Goal: Task Accomplishment & Management: Use online tool/utility

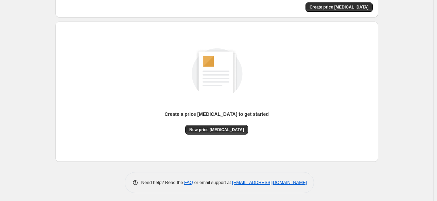
scroll to position [54, 0]
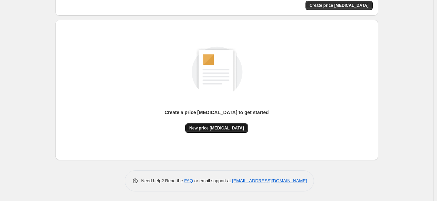
click at [220, 128] on span "New price change job" at bounding box center [216, 127] width 55 height 5
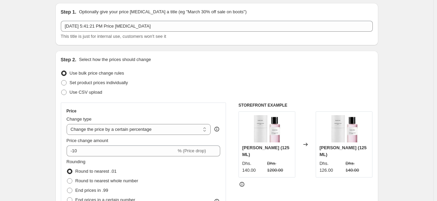
scroll to position [68, 0]
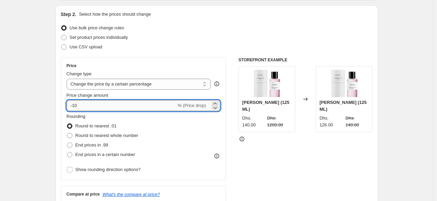
click at [109, 102] on input "-10" at bounding box center [122, 105] width 110 height 11
click at [111, 88] on select "Change the price to a certain amount Change the price by a certain amount Chang…" at bounding box center [139, 84] width 145 height 11
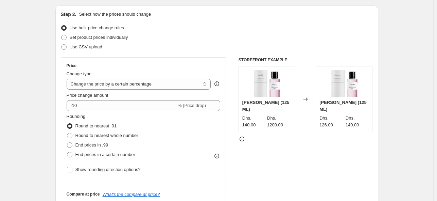
select select "by"
click at [68, 79] on select "Change the price to a certain amount Change the price by a certain amount Chang…" at bounding box center [139, 84] width 145 height 11
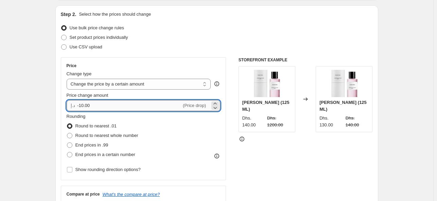
click at [123, 104] on input "-10.00" at bounding box center [129, 105] width 104 height 11
click at [81, 107] on input "-10.00" at bounding box center [129, 105] width 104 height 11
click at [79, 107] on input "-10.00" at bounding box center [129, 105] width 104 height 11
click at [80, 106] on input "-10.00" at bounding box center [129, 105] width 104 height 11
click at [90, 106] on input "10010.00" at bounding box center [125, 105] width 97 height 11
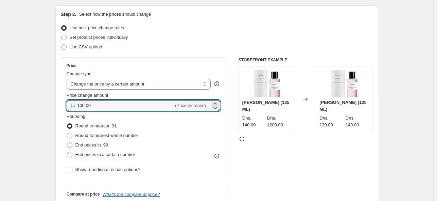
click at [294, 27] on div "Use bulk price change rules" at bounding box center [217, 28] width 312 height 10
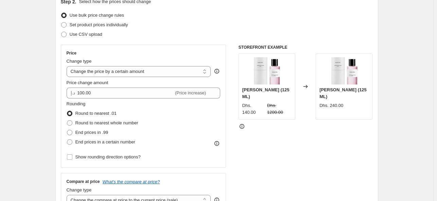
scroll to position [73, 0]
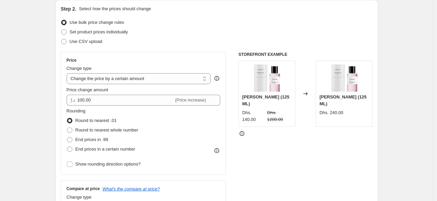
click at [292, 117] on strike "Dhs. 1200.00" at bounding box center [279, 116] width 24 height 14
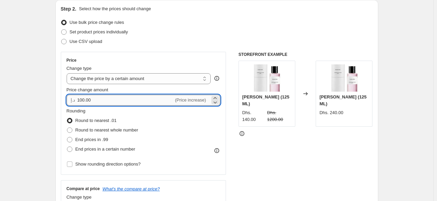
drag, startPoint x: 167, startPoint y: 94, endPoint x: 174, endPoint y: 97, distance: 7.8
click at [167, 94] on div "Price change amount د.إ 100.00 (Price increase)" at bounding box center [144, 95] width 154 height 19
click at [216, 102] on icon at bounding box center [215, 102] width 3 height 2
click at [217, 97] on icon at bounding box center [215, 98] width 3 height 2
type input "100.00"
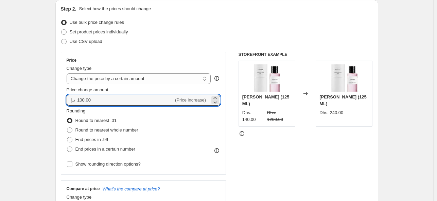
click at [265, 40] on div "Use CSV upload" at bounding box center [217, 42] width 312 height 10
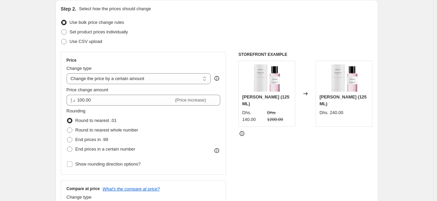
click at [98, 81] on select "Change the price to a certain amount Change the price by a certain amount Chang…" at bounding box center [139, 78] width 145 height 11
select select "pc"
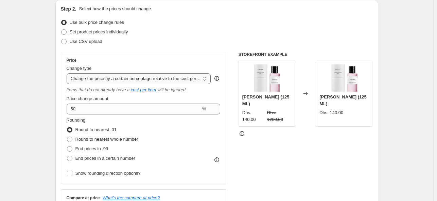
click at [115, 79] on select "Change the price to a certain amount Change the price by a certain amount Chang…" at bounding box center [139, 78] width 145 height 11
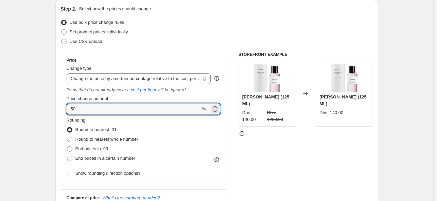
drag, startPoint x: 89, startPoint y: 106, endPoint x: 64, endPoint y: 107, distance: 24.5
click at [64, 107] on div "Price Change type Change the price to a certain amount Change the price by a ce…" at bounding box center [144, 118] width 166 height 132
click at [292, 21] on div "Use bulk price change rules" at bounding box center [217, 23] width 312 height 10
click at [219, 111] on icon at bounding box center [215, 110] width 7 height 7
click at [219, 107] on icon at bounding box center [215, 106] width 7 height 7
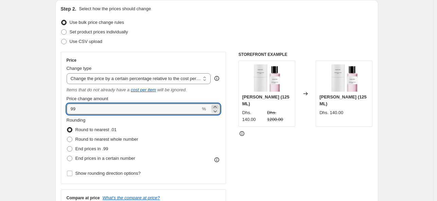
type input "100"
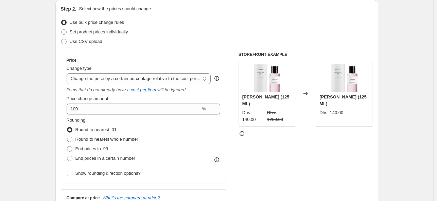
click at [340, 149] on div "STOREFRONT EXAMPLE Christian Dior Sakura (125 ML) Dhs. 140.00 Dhs. 1200.00 Chan…" at bounding box center [306, 139] width 134 height 175
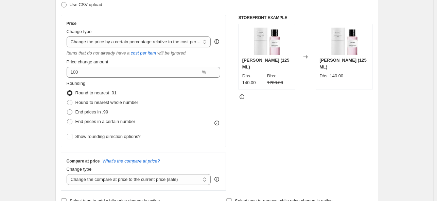
scroll to position [175, 0]
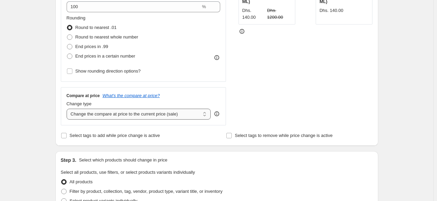
click at [162, 116] on select "Change the compare at price to the current price (sale) Change the compare at p…" at bounding box center [139, 113] width 145 height 11
click at [324, 93] on div "STOREFRONT EXAMPLE Christian Dior Sakura (125 ML) Dhs. 140.00 Dhs. 1200.00 Chan…" at bounding box center [306, 37] width 134 height 175
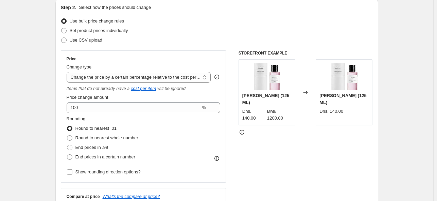
scroll to position [73, 0]
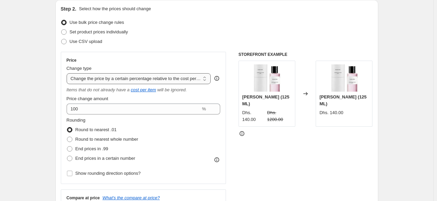
click at [113, 78] on select "Change the price to a certain amount Change the price by a certain amount Chang…" at bounding box center [139, 78] width 145 height 11
click at [81, 142] on span "Round to nearest whole number" at bounding box center [107, 139] width 63 height 7
click at [67, 137] on input "Round to nearest whole number" at bounding box center [67, 136] width 0 height 0
radio input "true"
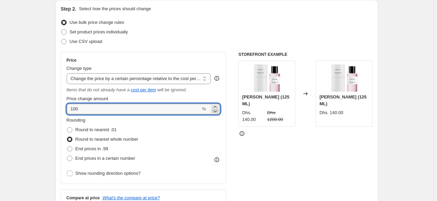
click at [214, 111] on icon at bounding box center [215, 110] width 7 height 7
click at [217, 106] on icon at bounding box center [215, 107] width 3 height 2
type input "100"
click at [105, 130] on span "Round to nearest .01" at bounding box center [96, 129] width 41 height 5
click at [67, 127] on input "Round to nearest .01" at bounding box center [67, 127] width 0 height 0
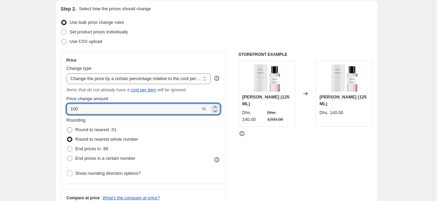
radio input "true"
click at [189, 107] on input "100" at bounding box center [134, 108] width 134 height 11
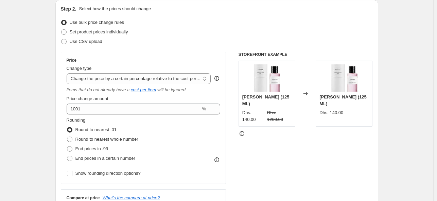
click at [335, 144] on div "STOREFRONT EXAMPLE Christian Dior Sakura (125 ML) Dhs. 140.00 Dhs. 1200.00 Chan…" at bounding box center [306, 139] width 134 height 175
click at [189, 101] on div "Price change amount" at bounding box center [144, 98] width 154 height 7
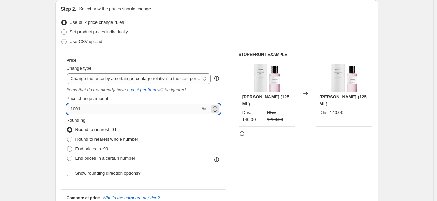
click at [133, 106] on input "1001" at bounding box center [134, 108] width 134 height 11
type input "100"
click at [362, 139] on div "STOREFRONT EXAMPLE Christian Dior Sakura (125 ML) Dhs. 140.00 Dhs. 1200.00 Chan…" at bounding box center [306, 139] width 134 height 175
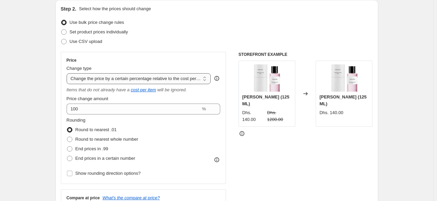
click at [121, 73] on select "Change the price to a certain amount Change the price by a certain amount Chang…" at bounding box center [139, 78] width 145 height 11
select select "margin"
click at [68, 73] on select "Change the price to a certain amount Change the price by a certain amount Chang…" at bounding box center [139, 78] width 145 height 11
type input "50"
click at [131, 80] on select "Change the price to a certain amount Change the price by a certain amount Chang…" at bounding box center [139, 78] width 145 height 11
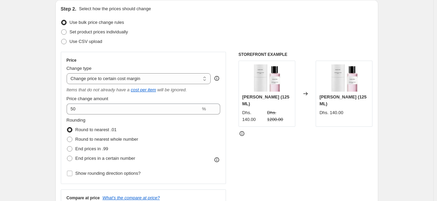
select select "pcap"
click at [68, 73] on select "Change the price to a certain amount Change the price by a certain amount Chang…" at bounding box center [139, 78] width 145 height 11
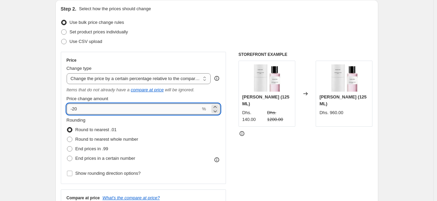
click at [117, 108] on input "-20" at bounding box center [134, 108] width 134 height 11
click at [83, 109] on input "-20" at bounding box center [134, 108] width 134 height 11
drag, startPoint x: 83, startPoint y: 109, endPoint x: 74, endPoint y: 111, distance: 8.5
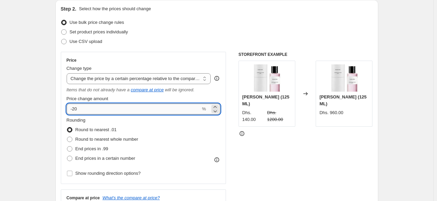
click at [74, 111] on input "-20" at bounding box center [134, 108] width 134 height 11
type input "-70"
click at [304, 144] on div "STOREFRONT EXAMPLE Christian Dior Sakura (125 ML) Dhs. 140.00 Dhs. 1200.00 Chan…" at bounding box center [306, 139] width 134 height 175
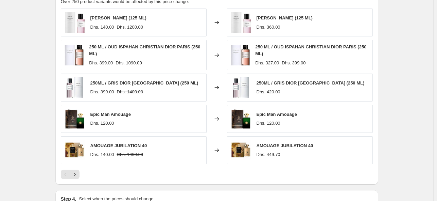
scroll to position [414, 0]
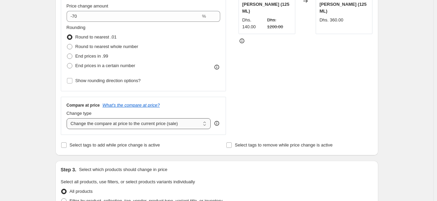
scroll to position [175, 0]
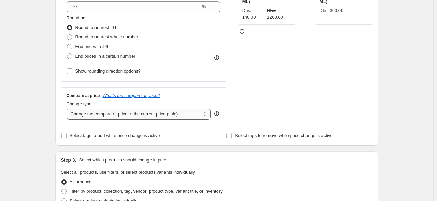
click at [161, 116] on select "Change the compare at price to the current price (sale) Change the compare at p…" at bounding box center [139, 113] width 145 height 11
click at [68, 109] on select "Change the compare at price to the current price (sale) Change the compare at p…" at bounding box center [139, 113] width 145 height 11
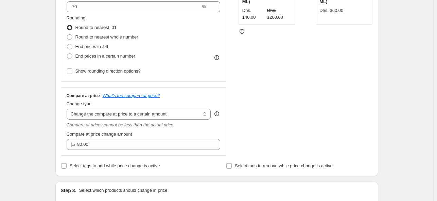
drag, startPoint x: 285, startPoint y: 109, endPoint x: 268, endPoint y: 107, distance: 17.1
click at [285, 109] on div "STOREFRONT EXAMPLE Christian Dior Sakura (125 ML) Dhs. 140.00 Dhs. 1200.00 Chan…" at bounding box center [306, 53] width 134 height 206
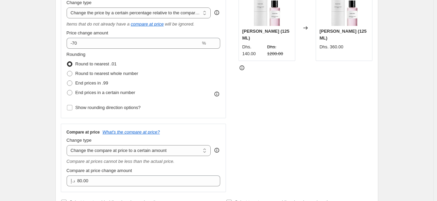
scroll to position [107, 0]
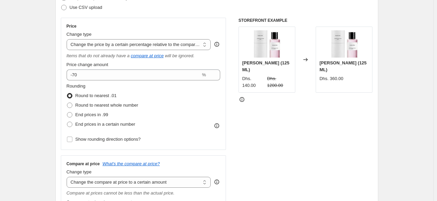
click at [310, 124] on div "STOREFRONT EXAMPLE Christian Dior Sakura (125 ML) Dhs. 140.00 Dhs. 1200.00 Chan…" at bounding box center [306, 121] width 134 height 206
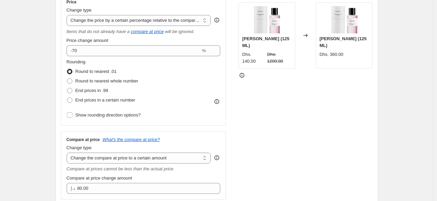
scroll to position [141, 0]
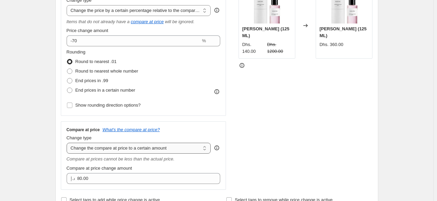
click at [159, 149] on select "Change the compare at price to the current price (sale) Change the compare at p…" at bounding box center [139, 148] width 145 height 11
select select "ep"
click at [68, 143] on select "Change the compare at price to the current price (sale) Change the compare at p…" at bounding box center [139, 148] width 145 height 11
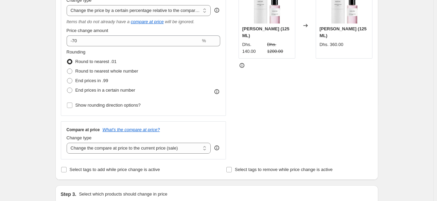
click at [289, 151] on div "STOREFRONT EXAMPLE Christian Dior Sakura (125 ML) Dhs. 140.00 Dhs. 1200.00 Chan…" at bounding box center [306, 71] width 134 height 175
click at [138, 172] on span "Select tags to add while price change is active" at bounding box center [115, 169] width 90 height 5
click at [67, 172] on input "Select tags to add while price change is active" at bounding box center [63, 169] width 5 height 5
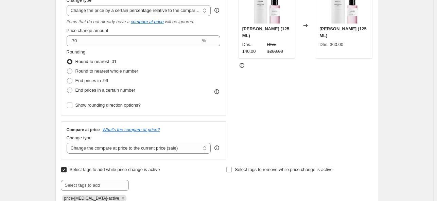
click at [138, 172] on span "Select tags to add while price change is active" at bounding box center [115, 169] width 90 height 5
click at [67, 172] on input "Select tags to add while price change is active" at bounding box center [63, 169] width 5 height 5
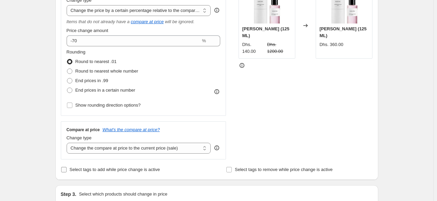
click at [119, 167] on span "Select tags to add while price change is active" at bounding box center [115, 169] width 90 height 5
click at [67, 167] on input "Select tags to add while price change is active" at bounding box center [63, 169] width 5 height 5
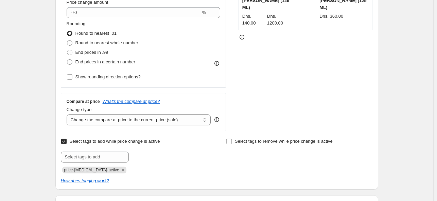
scroll to position [210, 0]
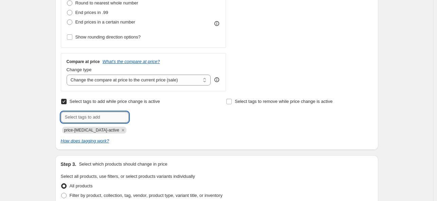
click at [104, 119] on input "text" at bounding box center [95, 117] width 68 height 11
drag, startPoint x: 152, startPoint y: 120, endPoint x: 149, endPoint y: 119, distance: 3.9
click at [152, 121] on div at bounding box center [134, 117] width 147 height 11
click at [124, 104] on span "Select tags to add while price change is active" at bounding box center [115, 101] width 90 height 5
click at [67, 104] on input "Select tags to add while price change is active" at bounding box center [63, 101] width 5 height 5
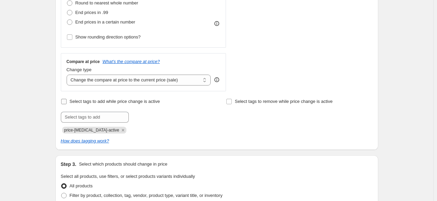
checkbox input "false"
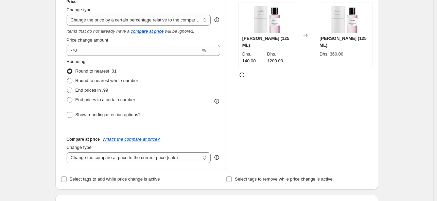
scroll to position [107, 0]
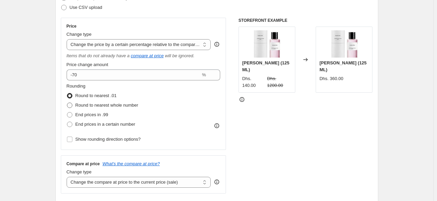
click at [100, 104] on span "Round to nearest whole number" at bounding box center [107, 104] width 63 height 5
click at [67, 103] on input "Round to nearest whole number" at bounding box center [67, 102] width 0 height 0
radio input "true"
click at [97, 96] on span "Round to nearest .01" at bounding box center [96, 95] width 41 height 5
click at [67, 93] on input "Round to nearest .01" at bounding box center [67, 93] width 0 height 0
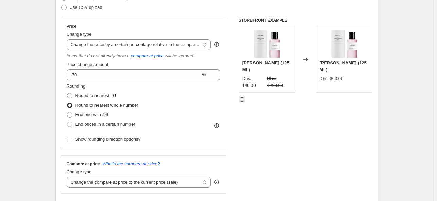
radio input "true"
click at [120, 48] on select "Change the price to a certain amount Change the price by a certain amount Chang…" at bounding box center [139, 44] width 145 height 11
select select "bcap"
click at [68, 39] on select "Change the price to a certain amount Change the price by a certain amount Chang…" at bounding box center [139, 44] width 145 height 11
type input "-12.00"
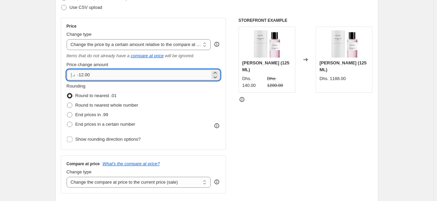
click at [109, 76] on input "-12.00" at bounding box center [143, 74] width 133 height 11
drag, startPoint x: 101, startPoint y: 76, endPoint x: 73, endPoint y: 76, distance: 27.9
click at [73, 76] on div "د.إ -12.00" at bounding box center [144, 74] width 154 height 11
click at [108, 46] on select "Change the price to a certain amount Change the price by a certain amount Chang…" at bounding box center [139, 44] width 145 height 11
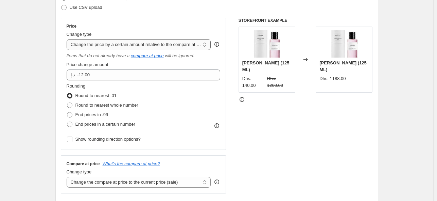
select select "ecap"
click at [68, 39] on select "Change the price to a certain amount Change the price by a certain amount Chang…" at bounding box center [139, 44] width 145 height 11
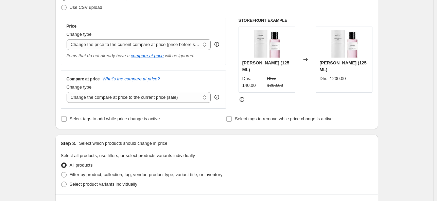
click at [173, 82] on div "Compare at price What's the compare at price? Change type Change the compare at…" at bounding box center [144, 89] width 154 height 27
click at [163, 97] on select "Change the compare at price to the current price (sale) Change the compare at p…" at bounding box center [139, 97] width 145 height 11
click at [337, 98] on div at bounding box center [306, 99] width 134 height 7
click at [129, 103] on select "Change the compare at price to the current price (sale) Change the compare at p…" at bounding box center [139, 97] width 145 height 11
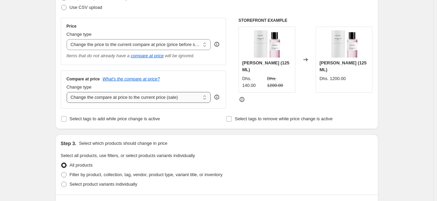
click at [68, 92] on select "Change the compare at price to the current price (sale) Change the compare at p…" at bounding box center [139, 97] width 145 height 11
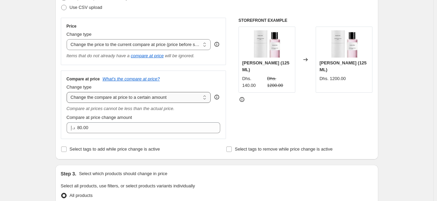
click at [135, 98] on select "Change the compare at price to the current price (sale) Change the compare at p…" at bounding box center [139, 97] width 145 height 11
click at [68, 92] on select "Change the compare at price to the current price (sale) Change the compare at p…" at bounding box center [139, 97] width 145 height 11
click at [132, 99] on select "Change the compare at price to the current price (sale) Change the compare at p…" at bounding box center [139, 97] width 145 height 11
select select "by"
click at [68, 92] on select "Change the compare at price to the current price (sale) Change the compare at p…" at bounding box center [139, 97] width 145 height 11
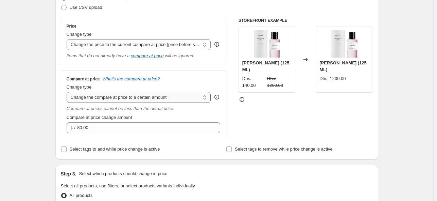
type input "-10.00"
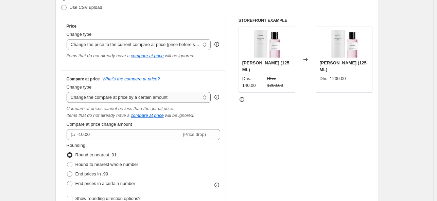
click at [137, 95] on select "Change the compare at price to the current price (sale) Change the compare at p…" at bounding box center [139, 97] width 145 height 11
select select "percentage"
click at [68, 92] on select "Change the compare at price to the current price (sale) Change the compare at p…" at bounding box center [139, 97] width 145 height 11
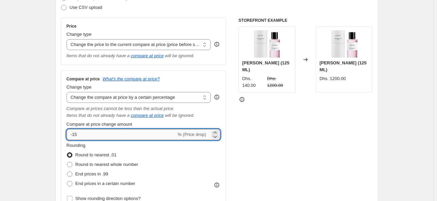
click at [129, 134] on input "-15" at bounding box center [122, 134] width 110 height 11
drag, startPoint x: 123, startPoint y: 135, endPoint x: 74, endPoint y: 138, distance: 49.8
click at [74, 138] on input "-15" at bounding box center [122, 134] width 110 height 11
type input "-70"
click at [292, 122] on div "STOREFRONT EXAMPLE Christian Dior Sakura (125 ML) Dhs. 140.00 Dhs. 1200.00 Chan…" at bounding box center [306, 113] width 134 height 191
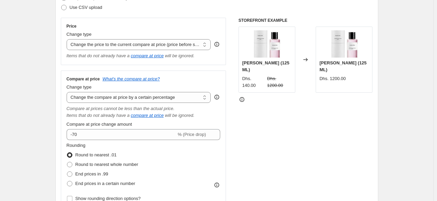
click at [298, 138] on div "STOREFRONT EXAMPLE Christian Dior Sakura (125 ML) Dhs. 140.00 Dhs. 1200.00 Chan…" at bounding box center [306, 113] width 134 height 191
click at [171, 101] on select "Change the compare at price to the current price (sale) Change the compare at p…" at bounding box center [139, 97] width 145 height 11
click at [157, 41] on select "Change the price to a certain amount Change the price by a certain amount Chang…" at bounding box center [139, 44] width 145 height 11
select select "percentage"
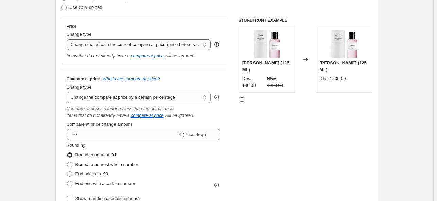
click at [68, 39] on select "Change the price to a certain amount Change the price by a certain amount Chang…" at bounding box center [139, 44] width 145 height 11
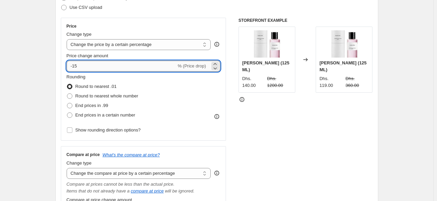
click at [111, 66] on input "-15" at bounding box center [122, 66] width 110 height 11
drag, startPoint x: 106, startPoint y: 65, endPoint x: 74, endPoint y: 66, distance: 31.6
click at [74, 66] on input "-15" at bounding box center [122, 66] width 110 height 11
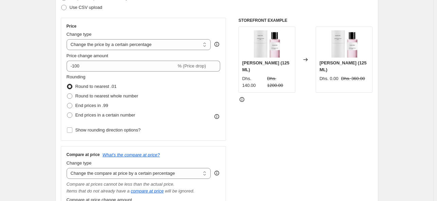
click at [327, 125] on div "STOREFRONT EXAMPLE Christian Dior Sakura (125 ML) Dhs. 140.00 Dhs. 1200.00 Chan…" at bounding box center [306, 151] width 134 height 267
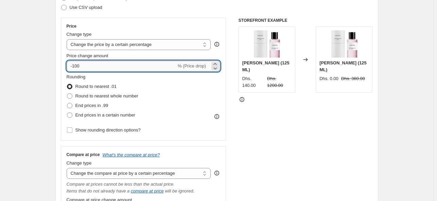
click at [74, 64] on input "-100" at bounding box center [122, 66] width 110 height 11
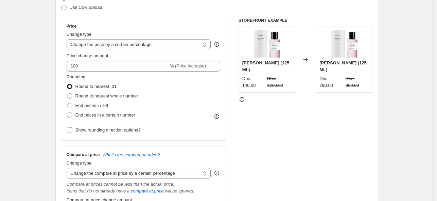
click at [362, 140] on div "STOREFRONT EXAMPLE Christian Dior Sakura (125 ML) Dhs. 140.00 Dhs. 1200.00 Chan…" at bounding box center [306, 151] width 134 height 267
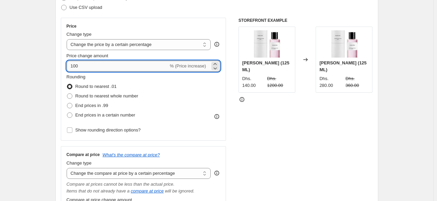
click at [77, 65] on input "100" at bounding box center [118, 66] width 102 height 11
click at [273, 116] on div "STOREFRONT EXAMPLE Christian Dior Sakura (125 ML) Dhs. 140.00 Dhs. 1200.00 Chan…" at bounding box center [306, 151] width 134 height 267
click at [77, 66] on input "120" at bounding box center [118, 66] width 102 height 11
click at [303, 129] on div "STOREFRONT EXAMPLE Christian Dior Sakura (125 ML) Dhs. 140.00 Dhs. 1200.00 Chan…" at bounding box center [306, 151] width 134 height 267
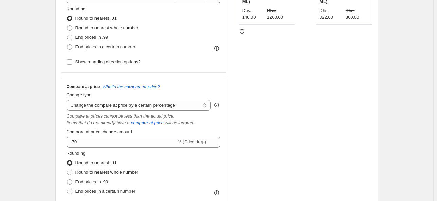
scroll to position [39, 0]
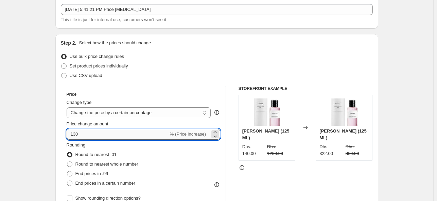
drag, startPoint x: 79, startPoint y: 133, endPoint x: 75, endPoint y: 134, distance: 4.4
click at [75, 134] on input "130" at bounding box center [118, 134] width 102 height 11
click at [335, 71] on div "Use CSV upload" at bounding box center [217, 76] width 312 height 10
click at [74, 132] on input "110" at bounding box center [118, 134] width 102 height 11
click at [76, 133] on input "110" at bounding box center [118, 134] width 102 height 11
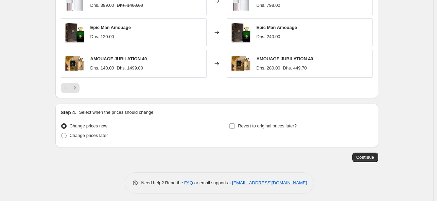
scroll to position [581, 0]
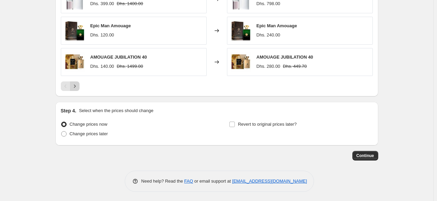
click at [76, 86] on icon "Next" at bounding box center [74, 86] width 7 height 7
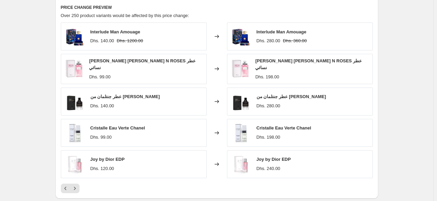
scroll to position [511, 0]
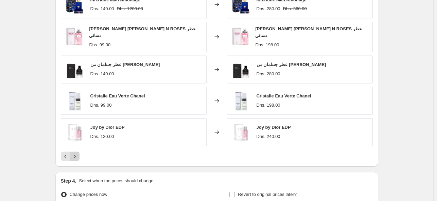
click at [78, 153] on icon "Next" at bounding box center [74, 156] width 7 height 7
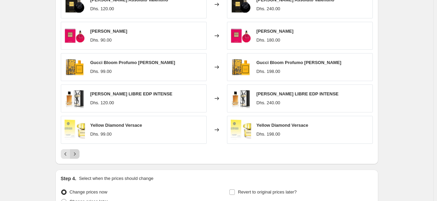
click at [73, 152] on icon "Next" at bounding box center [74, 153] width 7 height 7
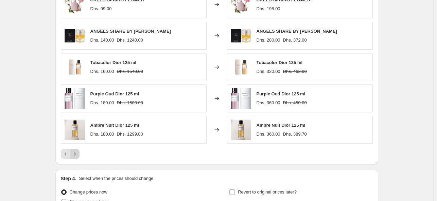
click at [78, 153] on icon "Next" at bounding box center [74, 153] width 7 height 7
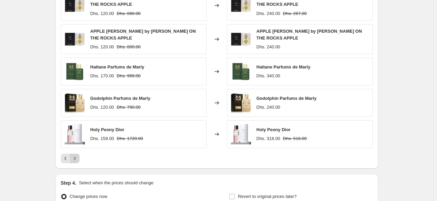
click at [75, 155] on icon "Next" at bounding box center [74, 158] width 7 height 7
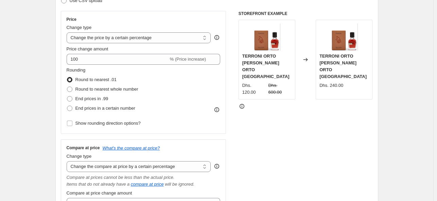
scroll to position [103, 0]
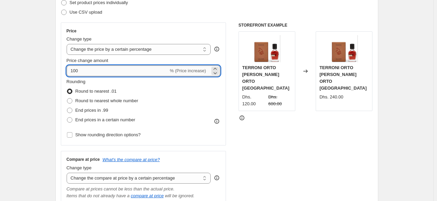
drag, startPoint x: 92, startPoint y: 72, endPoint x: 72, endPoint y: 72, distance: 20.1
click at [72, 72] on input "100" at bounding box center [118, 70] width 102 height 11
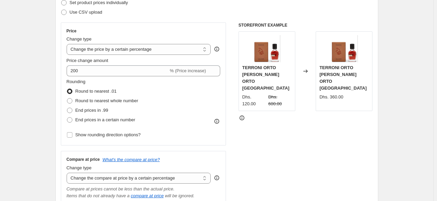
click at [303, 131] on div "STOREFRONT EXAMPLE TERRONI ORTO PARISI ORTO PARISI Dhs. 120.00 Dhs. 600.00 Chan…" at bounding box center [306, 155] width 134 height 267
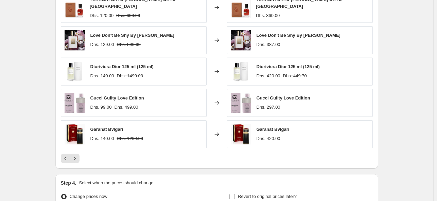
scroll to position [511, 0]
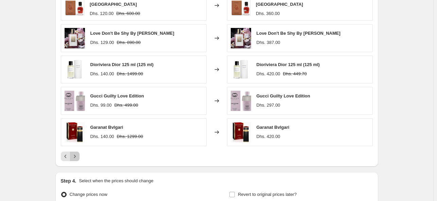
click at [77, 153] on icon "Next" at bounding box center [74, 156] width 7 height 7
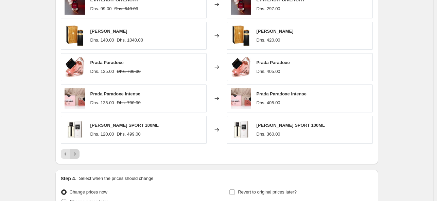
click at [75, 152] on icon "Next" at bounding box center [74, 153] width 7 height 7
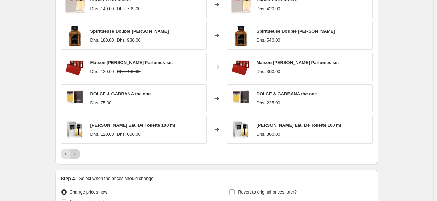
click at [76, 154] on icon "Next" at bounding box center [75, 153] width 2 height 3
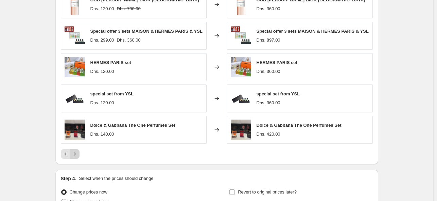
click at [78, 152] on icon "Next" at bounding box center [74, 153] width 7 height 7
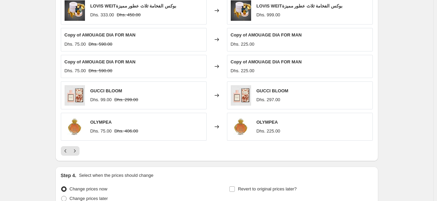
scroll to position [545, 0]
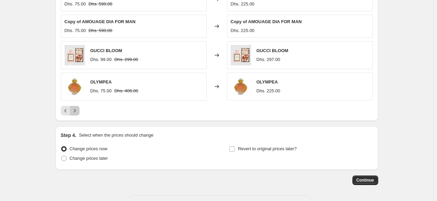
click at [73, 108] on icon "Next" at bounding box center [74, 110] width 7 height 7
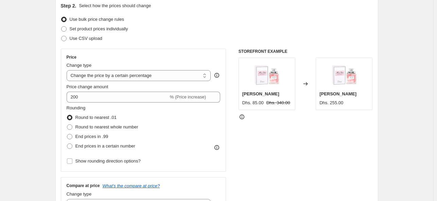
scroll to position [103, 0]
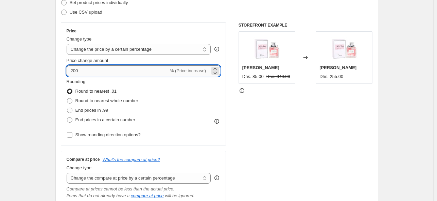
click at [99, 72] on input "200" at bounding box center [118, 70] width 102 height 11
drag, startPoint x: 99, startPoint y: 72, endPoint x: 107, endPoint y: 69, distance: 8.7
click at [107, 69] on input "200" at bounding box center [118, 70] width 102 height 11
type input "100"
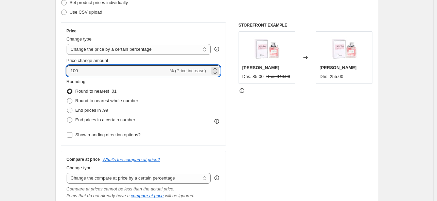
click at [217, 18] on div "Step 2. Select how the prices should change Use bulk price change rules Set pro…" at bounding box center [217, 140] width 312 height 328
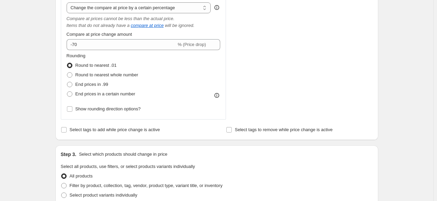
scroll to position [239, 0]
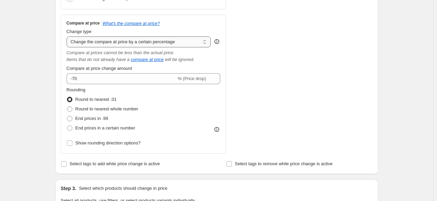
click at [122, 40] on select "Change the compare at price to the current price (sale) Change the compare at p…" at bounding box center [139, 41] width 145 height 11
click at [29, 83] on div "Create new price change job. This page is ready Create new price change job Dra…" at bounding box center [217, 151] width 434 height 780
click at [93, 45] on select "Change the compare at price to the current price (sale) Change the compare at p…" at bounding box center [139, 41] width 145 height 11
select select "no_change"
click at [68, 36] on select "Change the compare at price to the current price (sale) Change the compare at p…" at bounding box center [139, 41] width 145 height 11
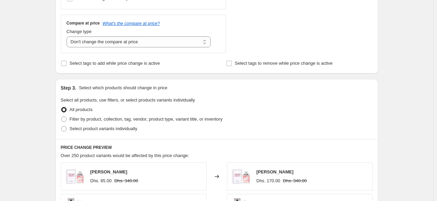
click at [233, 92] on div "Step 3. Select which products should change in price Select all products, use f…" at bounding box center [216, 109] width 323 height 60
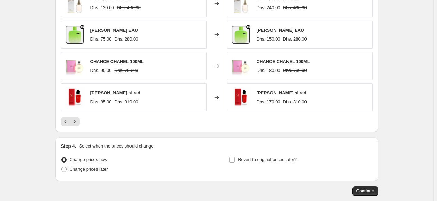
scroll to position [477, 0]
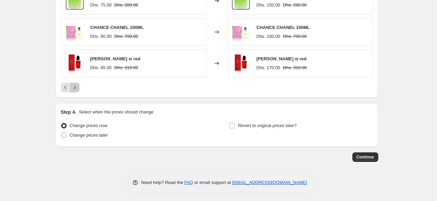
click at [73, 83] on button "Next" at bounding box center [75, 88] width 10 height 10
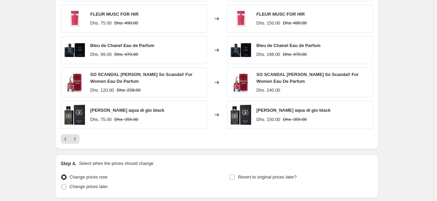
scroll to position [443, 0]
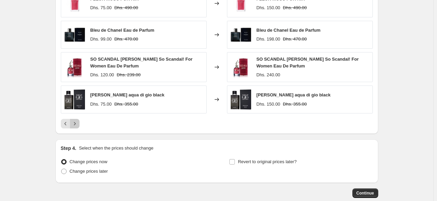
click at [78, 121] on icon "Next" at bounding box center [74, 123] width 7 height 7
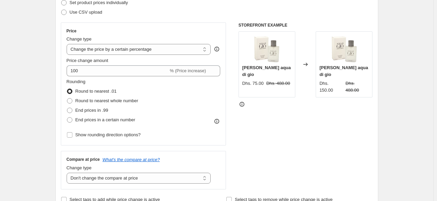
scroll to position [69, 0]
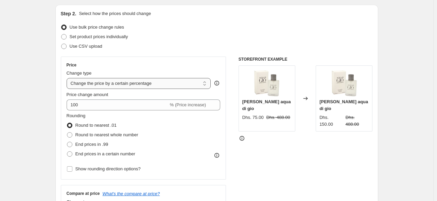
click at [141, 79] on select "Change the price to a certain amount Change the price by a certain amount Chang…" at bounding box center [139, 83] width 145 height 11
click at [166, 62] on div "Price" at bounding box center [144, 64] width 154 height 5
click at [145, 86] on select "Change the price to a certain amount Change the price by a certain amount Chang…" at bounding box center [139, 83] width 145 height 11
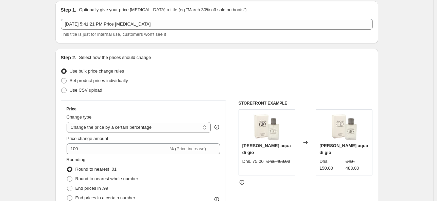
scroll to position [34, 0]
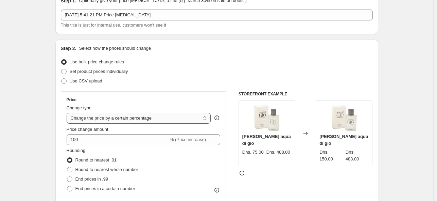
click at [141, 114] on select "Change the price to a certain amount Change the price by a certain amount Chang…" at bounding box center [139, 118] width 145 height 11
click at [168, 113] on select "Change the price to a certain amount Change the price by a certain amount Chang…" at bounding box center [139, 118] width 145 height 11
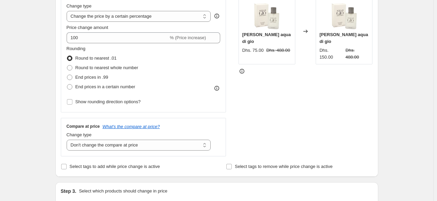
scroll to position [170, 0]
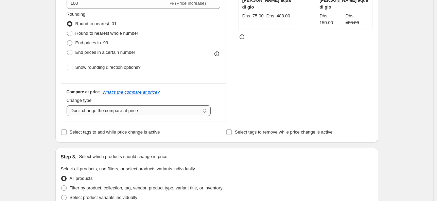
click at [165, 108] on select "Change the compare at price to the current price (sale) Change the compare at p…" at bounding box center [139, 110] width 145 height 11
click at [234, 93] on div "Price Change type Change the price to a certain amount Change the price by a ce…" at bounding box center [217, 38] width 312 height 167
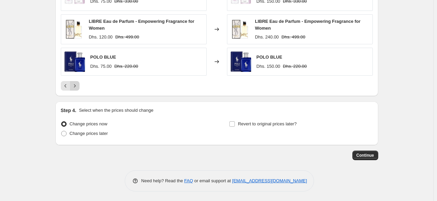
click at [80, 88] on button "Next" at bounding box center [75, 86] width 10 height 10
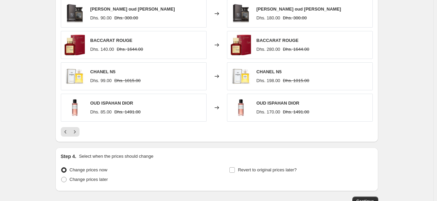
scroll to position [445, 0]
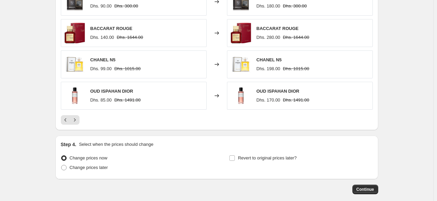
click at [77, 125] on div "PRICE CHANGE PREVIEW Over 250 product variants would be affected by this price …" at bounding box center [216, 31] width 323 height 197
click at [80, 120] on button "Next" at bounding box center [75, 120] width 10 height 10
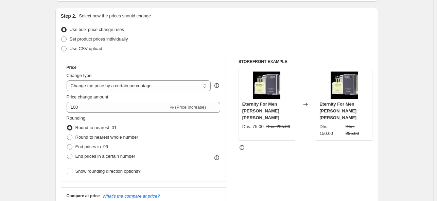
scroll to position [68, 0]
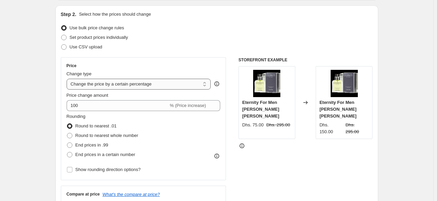
click at [197, 85] on select "Change the price to a certain amount Change the price by a certain amount Chang…" at bounding box center [139, 84] width 145 height 11
click at [269, 162] on div "STOREFRONT EXAMPLE Eternity For Men Calvin Klein Dhs. 75.00 Dhs. 295.00 Changed…" at bounding box center [306, 140] width 134 height 167
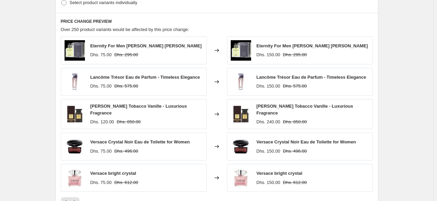
scroll to position [342, 0]
